Goal: Information Seeking & Learning: Find specific fact

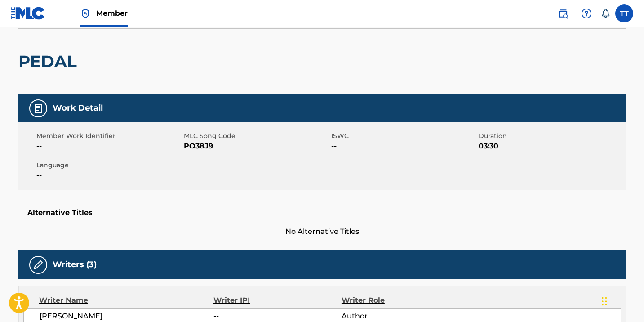
scroll to position [66, 0]
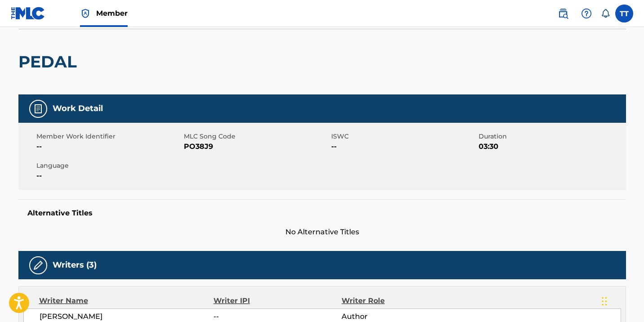
click at [189, 147] on span "PO38J9" at bounding box center [256, 146] width 145 height 11
click at [189, 148] on span "PO38J9" at bounding box center [256, 146] width 145 height 11
copy span "PO38J9"
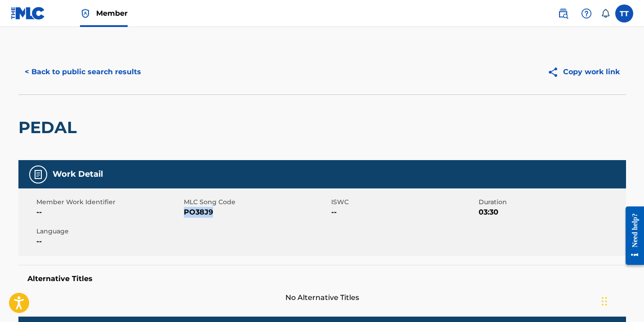
click at [91, 70] on button "< Back to public search results" at bounding box center [82, 72] width 129 height 22
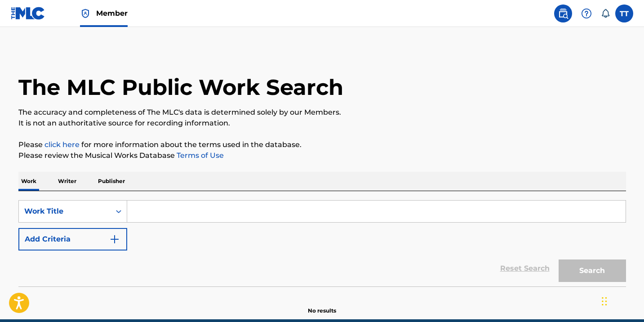
click at [177, 215] on input "Search Form" at bounding box center [376, 211] width 498 height 22
paste input "HAPPY TIME"
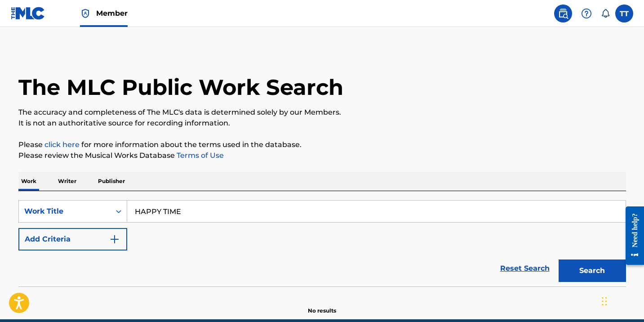
type input "HAPPY TIME"
click at [559, 259] on button "Search" at bounding box center [592, 270] width 67 height 22
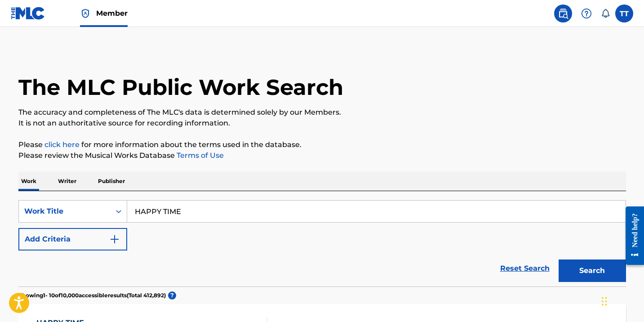
scroll to position [112, 0]
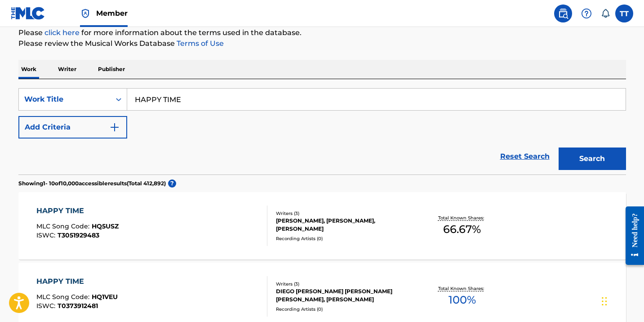
click at [88, 135] on button "Add Criteria" at bounding box center [72, 127] width 109 height 22
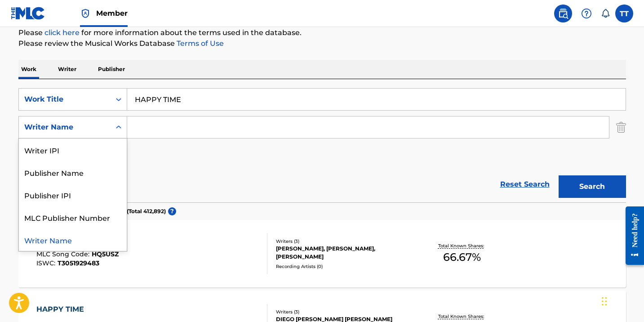
click at [77, 129] on div "Writer Name" at bounding box center [64, 127] width 81 height 11
click at [94, 167] on div "Publisher Name" at bounding box center [73, 172] width 108 height 22
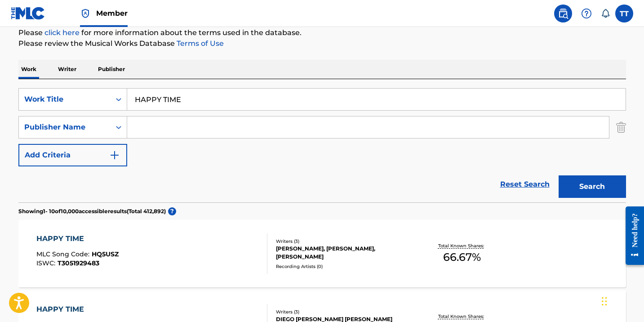
click at [167, 133] on input "Search Form" at bounding box center [368, 127] width 482 height 22
type input "hapilos"
click at [559, 175] on button "Search" at bounding box center [592, 186] width 67 height 22
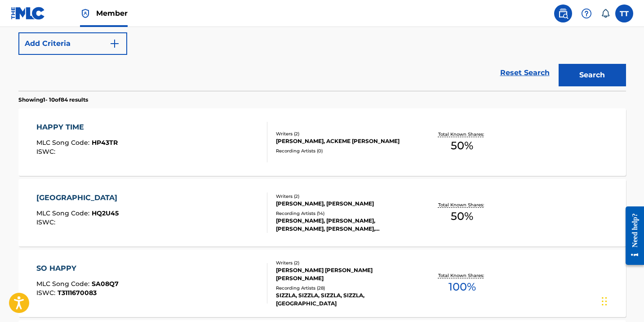
scroll to position [225, 0]
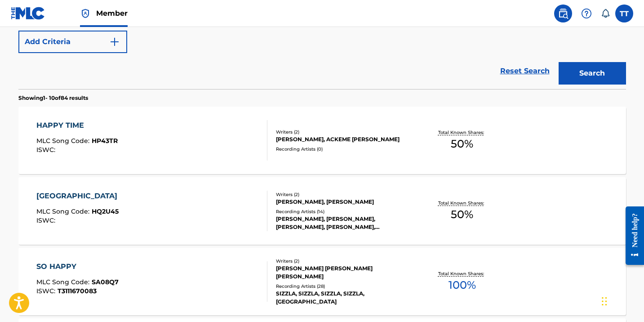
click at [154, 129] on div "HAPPY TIME MLC Song Code : HP43TR ISWC :" at bounding box center [151, 140] width 231 height 40
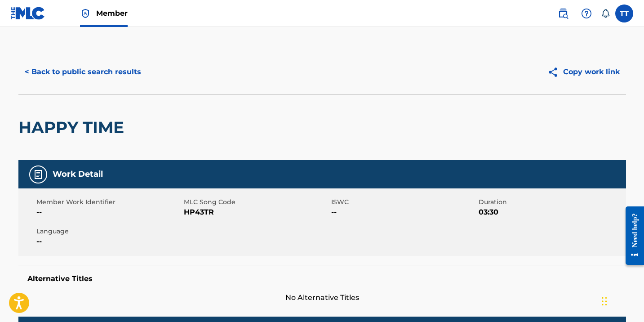
click at [203, 214] on span "HP43TR" at bounding box center [256, 212] width 145 height 11
copy span "HP43TR"
